Goal: Check status: Check status

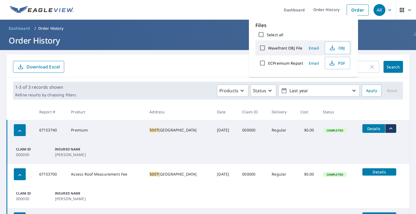
scroll to position [56, 0]
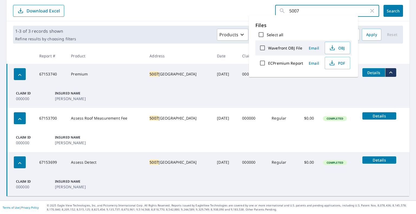
drag, startPoint x: 292, startPoint y: 9, endPoint x: 283, endPoint y: 9, distance: 8.9
click at [283, 9] on div "5007 ​" at bounding box center [327, 11] width 104 height 12
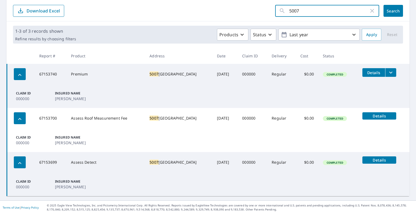
paste input "[PERSON_NAME]"
type input "[PERSON_NAME]"
click button "Search" at bounding box center [394, 11] width 20 height 12
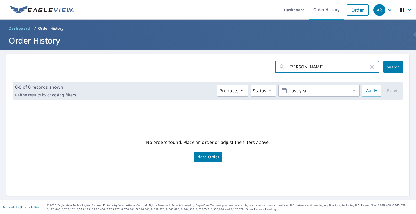
click at [317, 66] on input "[PERSON_NAME]" at bounding box center [329, 66] width 80 height 15
type input "c"
type input "2011"
click button "Search" at bounding box center [394, 67] width 20 height 12
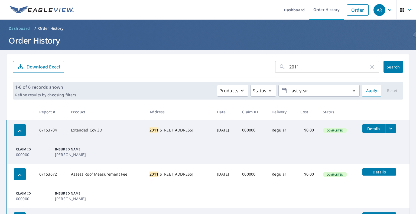
click at [388, 129] on icon "filesDropdownBtn-67153704" at bounding box center [391, 129] width 7 height 7
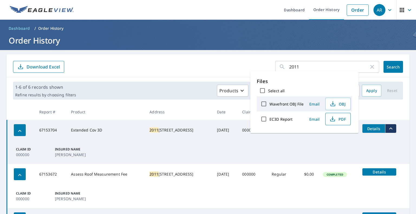
click at [337, 116] on span "PDF" at bounding box center [337, 119] width 17 height 7
